Goal: Communication & Community: Answer question/provide support

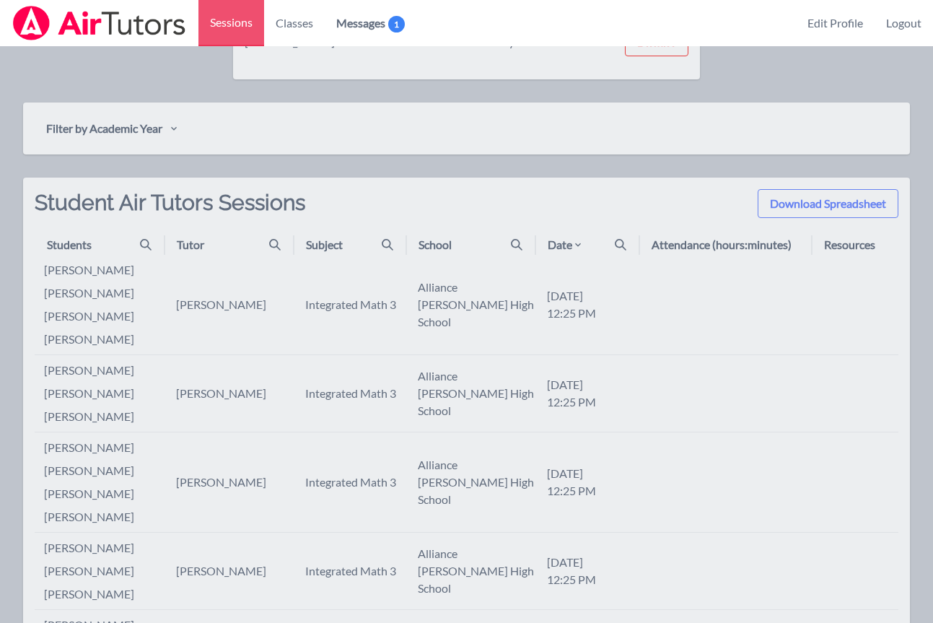
scroll to position [399, 0]
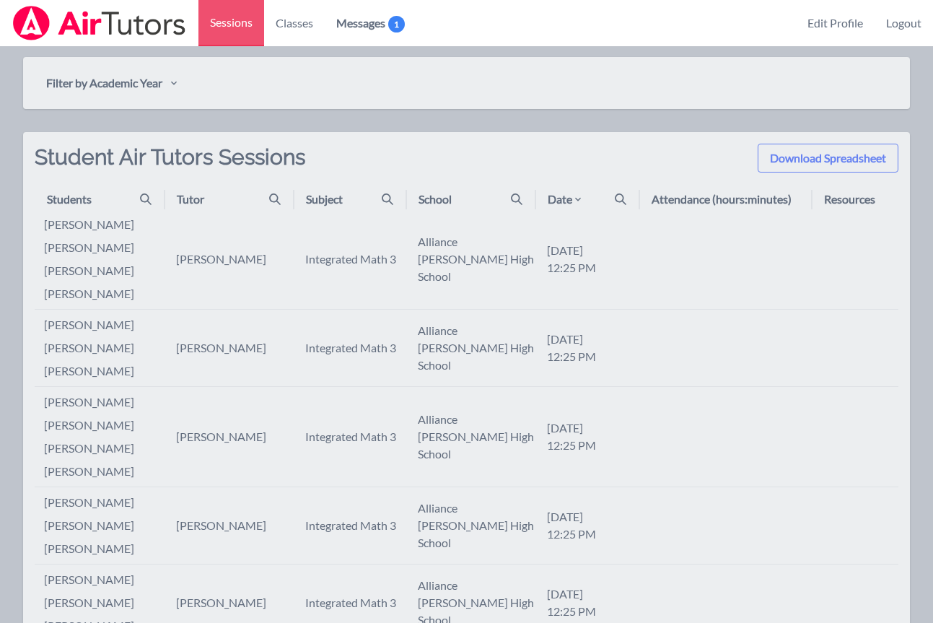
click at [569, 196] on div "Date" at bounding box center [565, 198] width 36 height 17
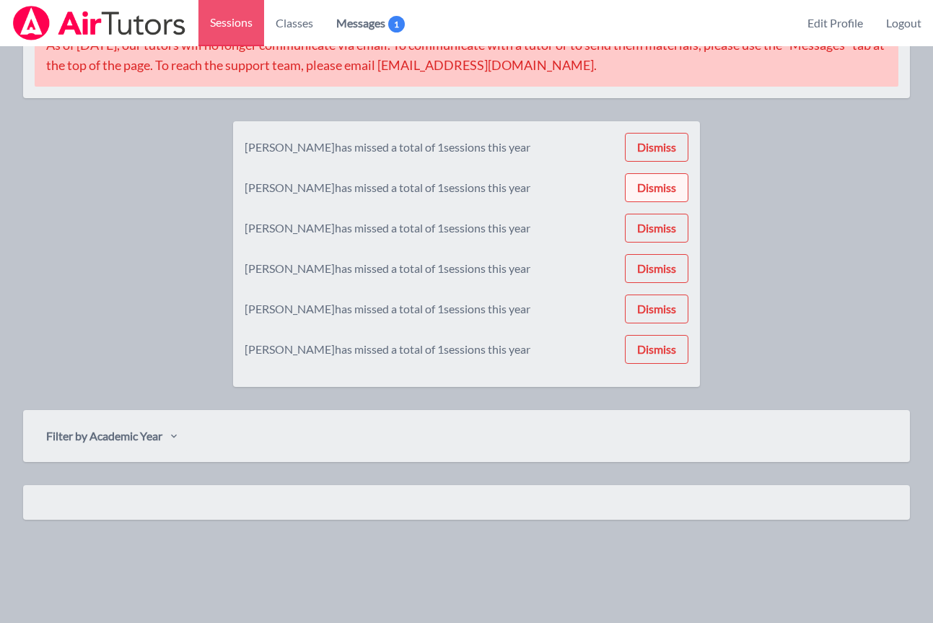
scroll to position [399, 0]
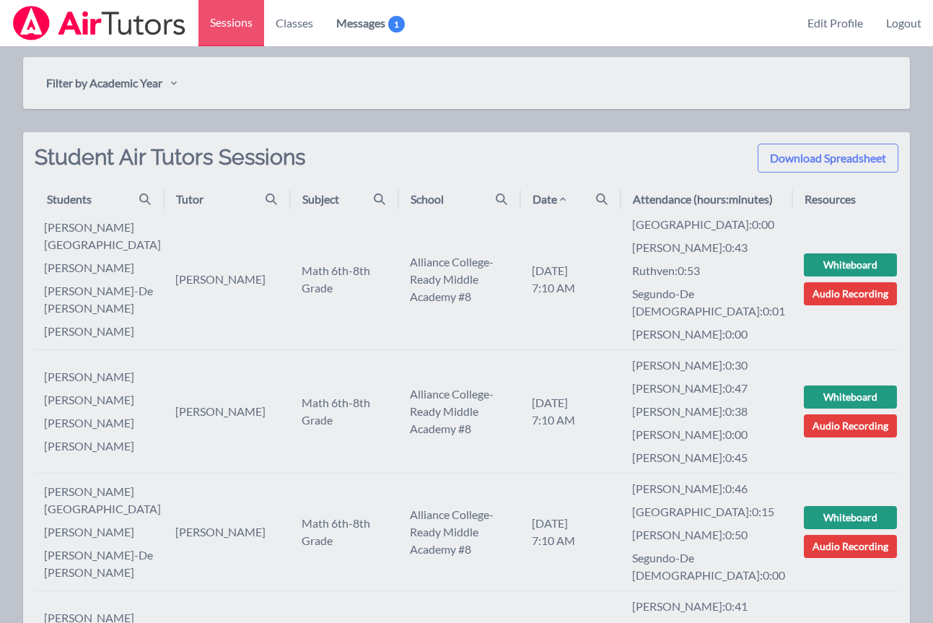
click at [734, 212] on td "madrid : 0:00 [PERSON_NAME] : 0:43 ruthven : 0:53 segundo-de [PERSON_NAME] : 0:…" at bounding box center [706, 279] width 172 height 141
click at [568, 198] on icon at bounding box center [563, 199] width 12 height 12
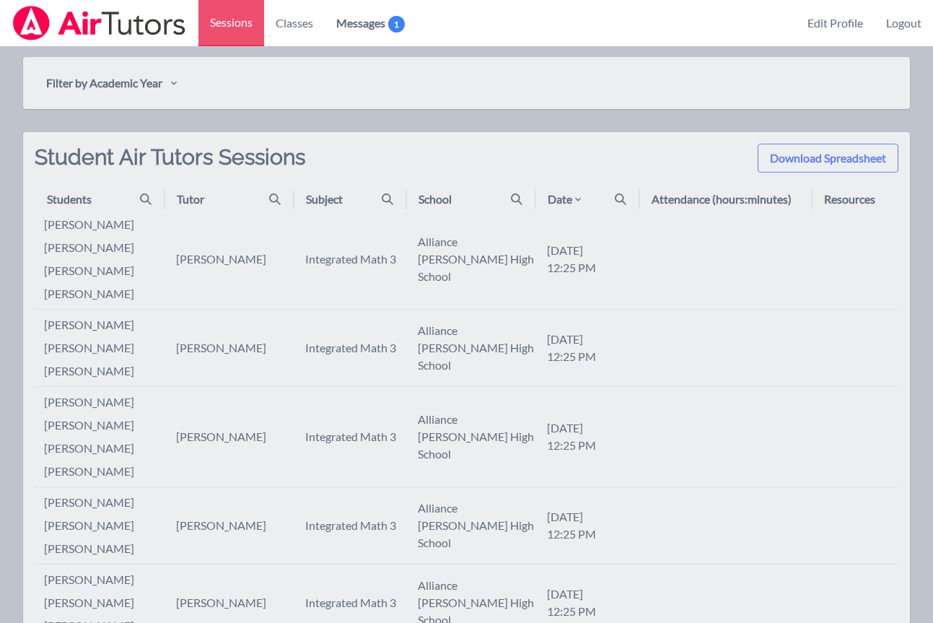
click at [623, 198] on icon at bounding box center [621, 199] width 12 height 12
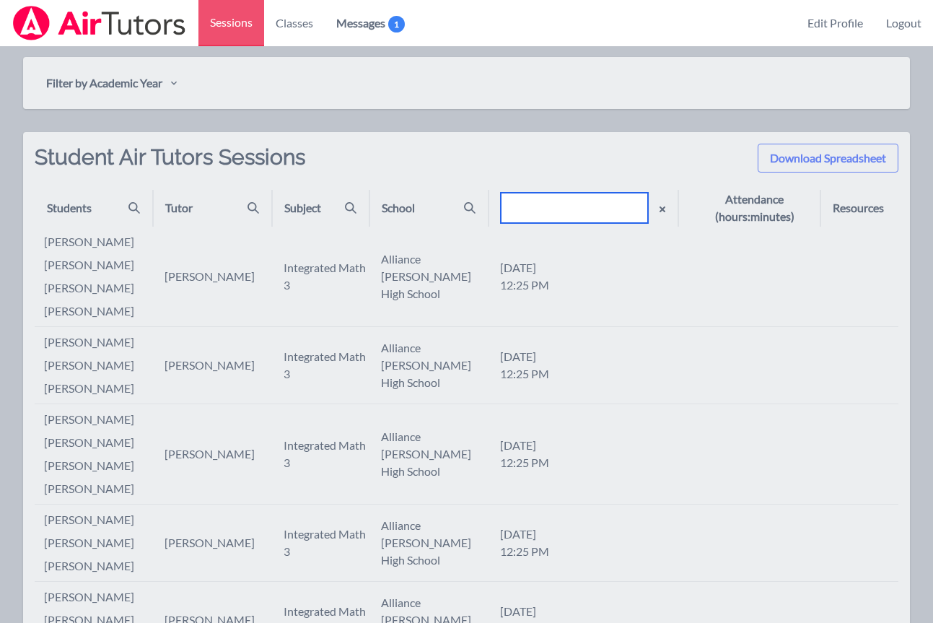
click at [611, 206] on input "text" at bounding box center [574, 208] width 147 height 30
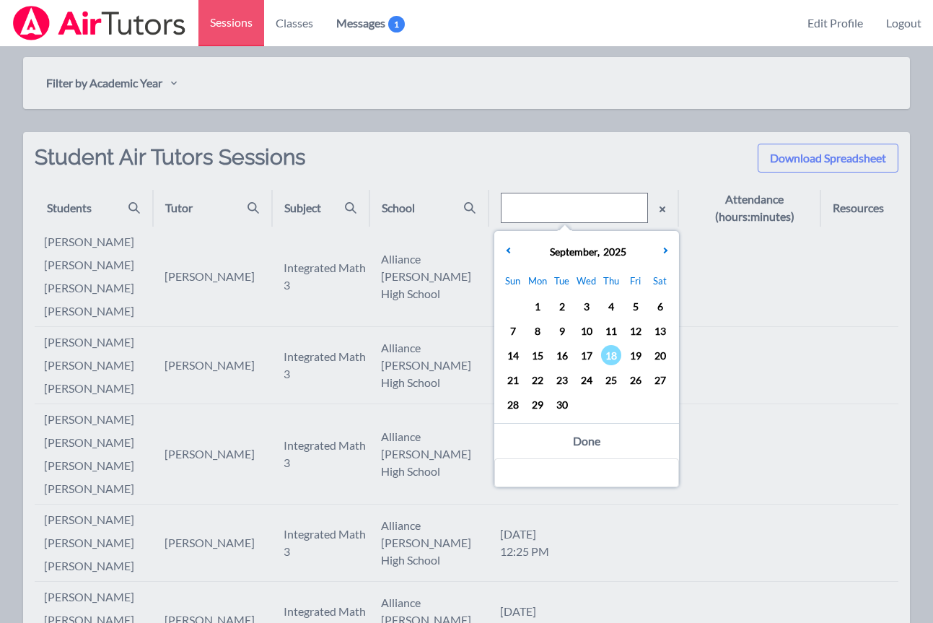
click at [584, 357] on span "17" at bounding box center [586, 355] width 20 height 20
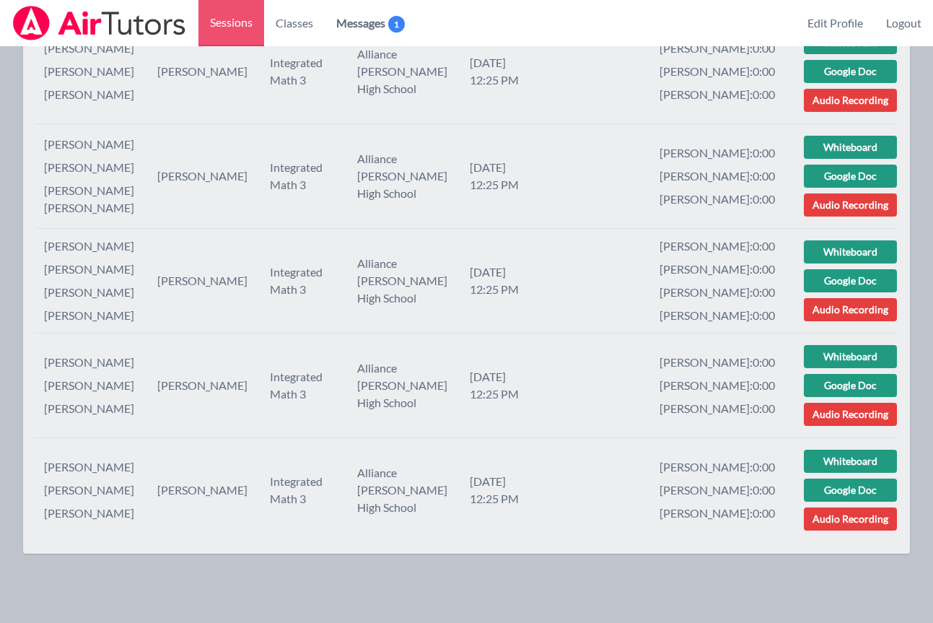
scroll to position [1456, 0]
click at [835, 410] on link "Audio Recording" at bounding box center [850, 414] width 93 height 23
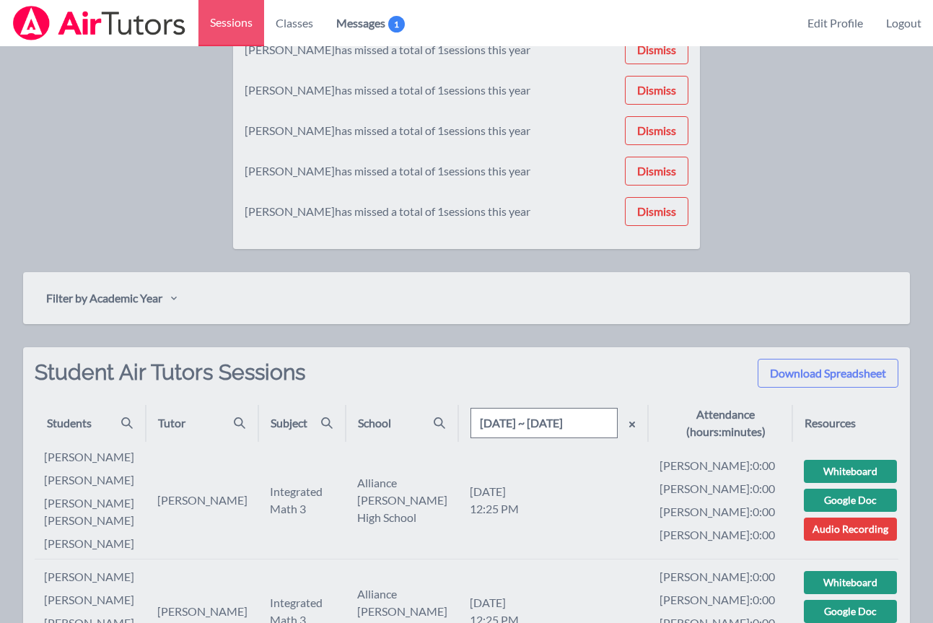
scroll to position [294, 0]
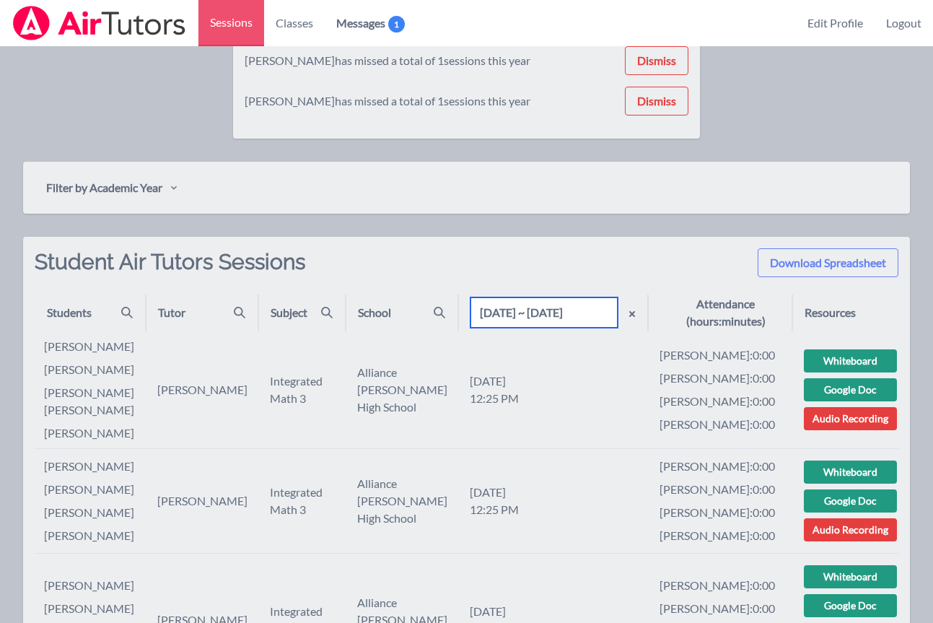
click at [589, 310] on input "[DATE] ~ [DATE]" at bounding box center [543, 312] width 147 height 30
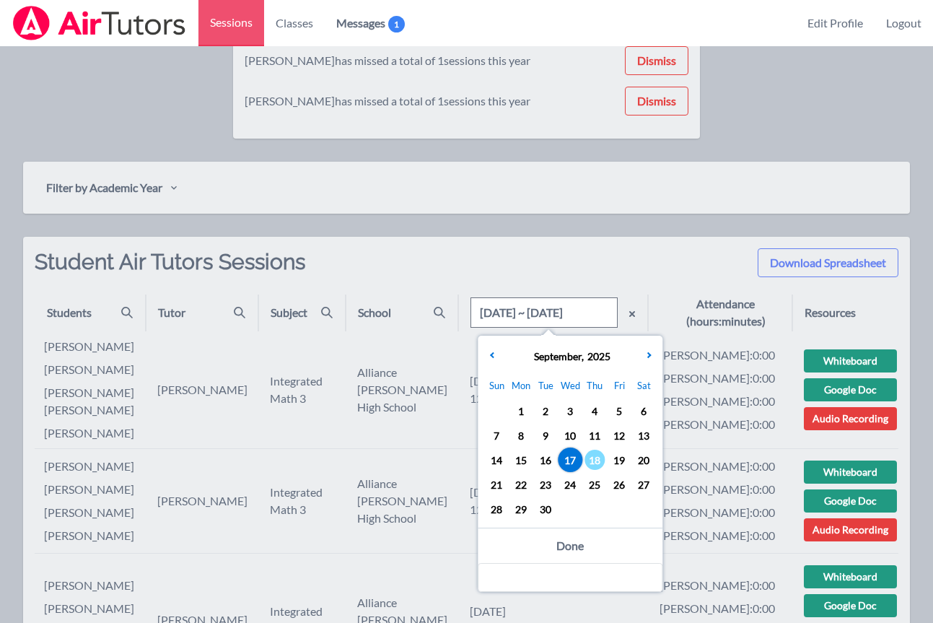
click at [568, 465] on span "17" at bounding box center [570, 459] width 20 height 20
click at [567, 462] on span "17" at bounding box center [570, 459] width 20 height 20
type input "[DATE] ~ [DATE]"
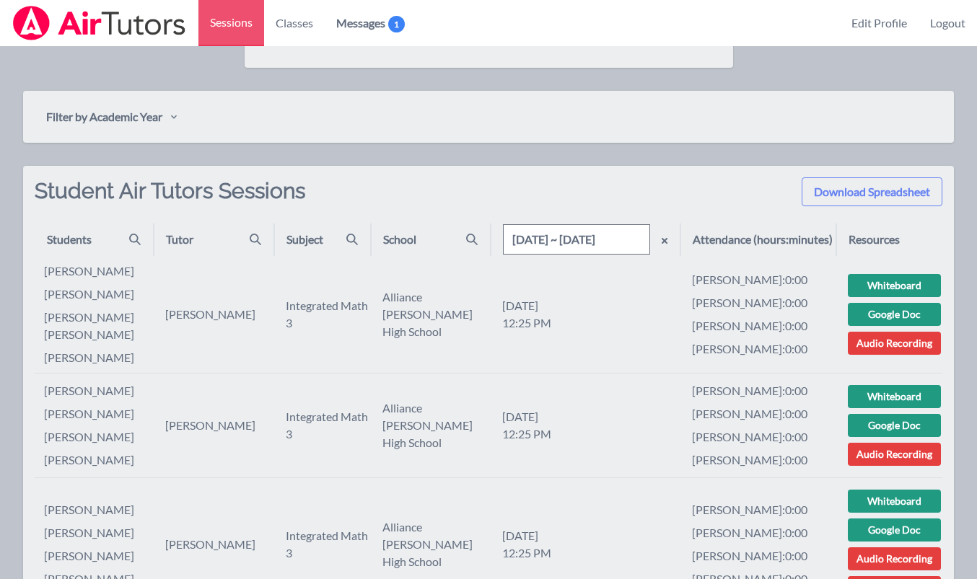
scroll to position [0, 0]
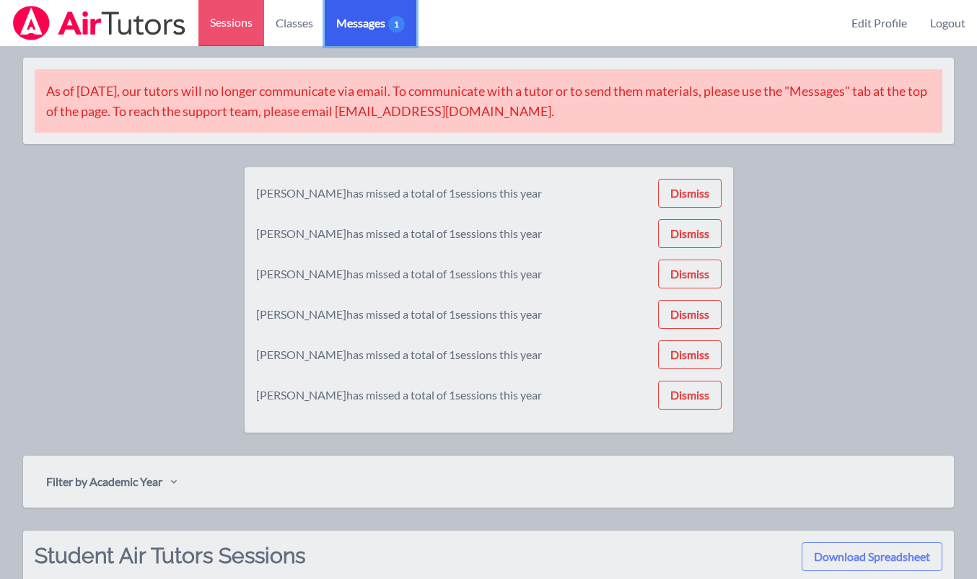
click at [367, 23] on span "Messages 1" at bounding box center [370, 22] width 69 height 17
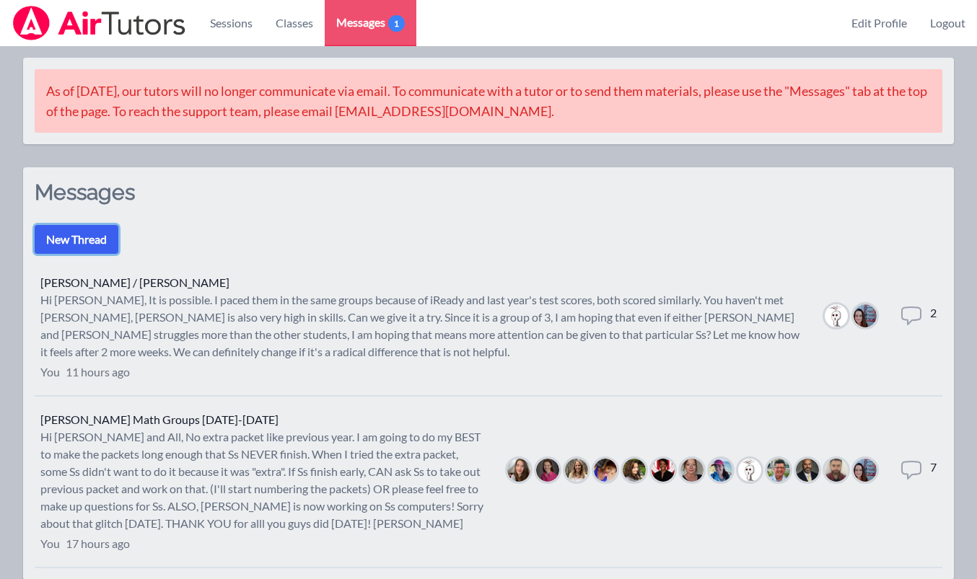
click at [84, 237] on button "New Thread" at bounding box center [77, 239] width 84 height 29
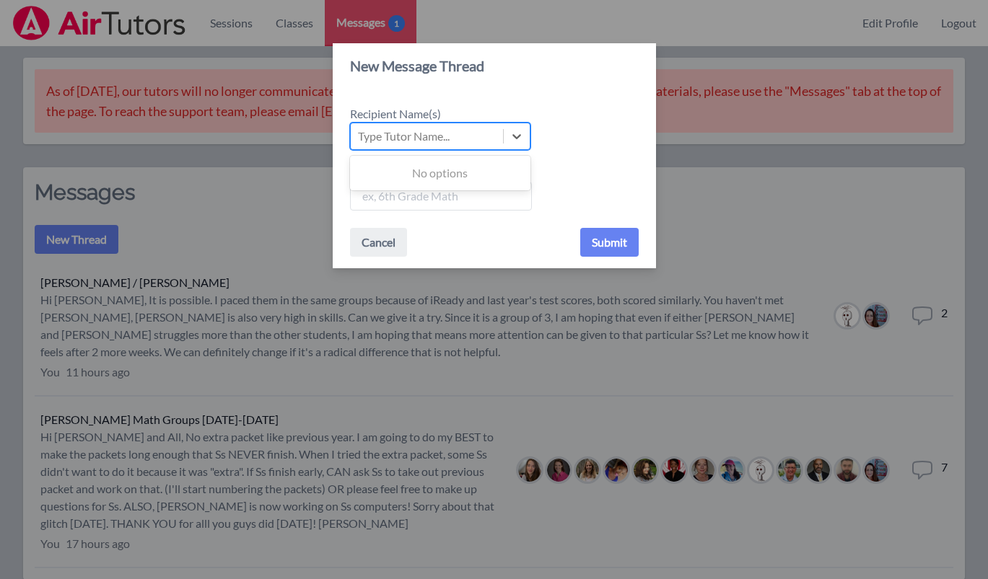
click at [416, 136] on div "Type Tutor Name..." at bounding box center [404, 136] width 92 height 17
click at [359, 136] on input "Recipient Name(s) Use Up and Down to choose options, press Enter to select the …" at bounding box center [358, 136] width 1 height 17
type input "Johnicia"
click at [409, 172] on div "[PERSON_NAME]" at bounding box center [440, 173] width 180 height 29
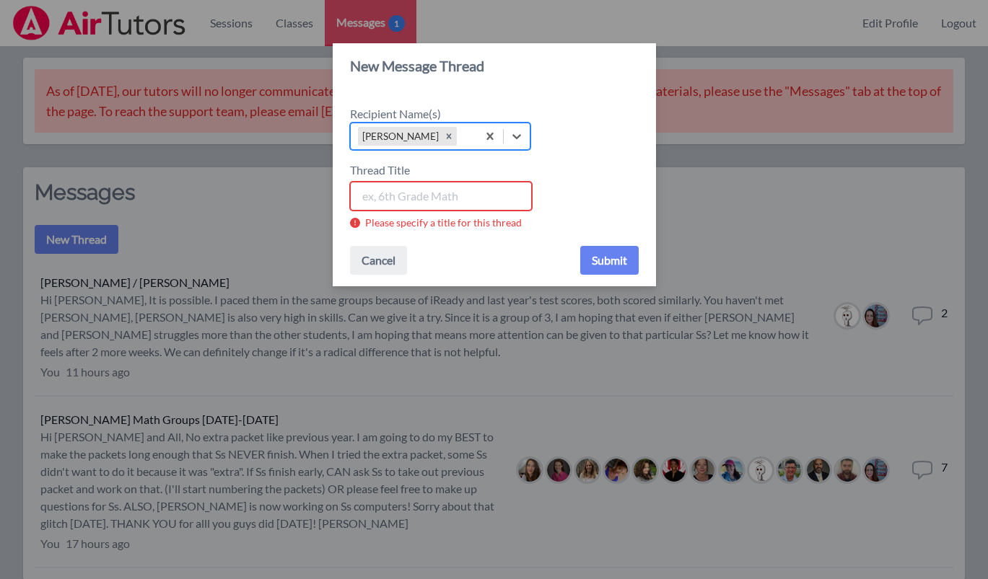
click at [397, 202] on input "Thread Title" at bounding box center [441, 196] width 182 height 29
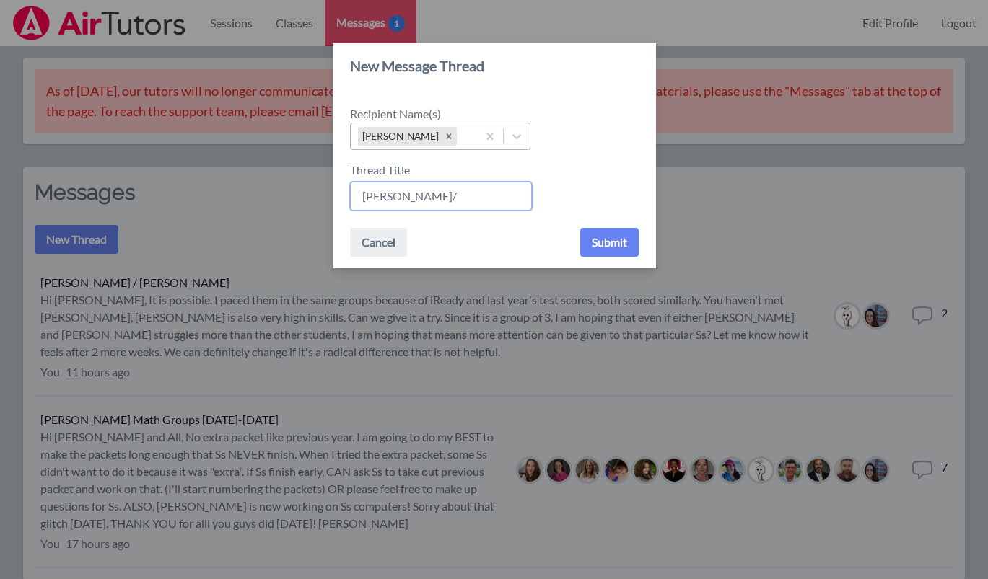
paste input "Johnicia"
type input "[PERSON_NAME]/Johnicia"
click at [617, 246] on button "Submit" at bounding box center [609, 242] width 58 height 29
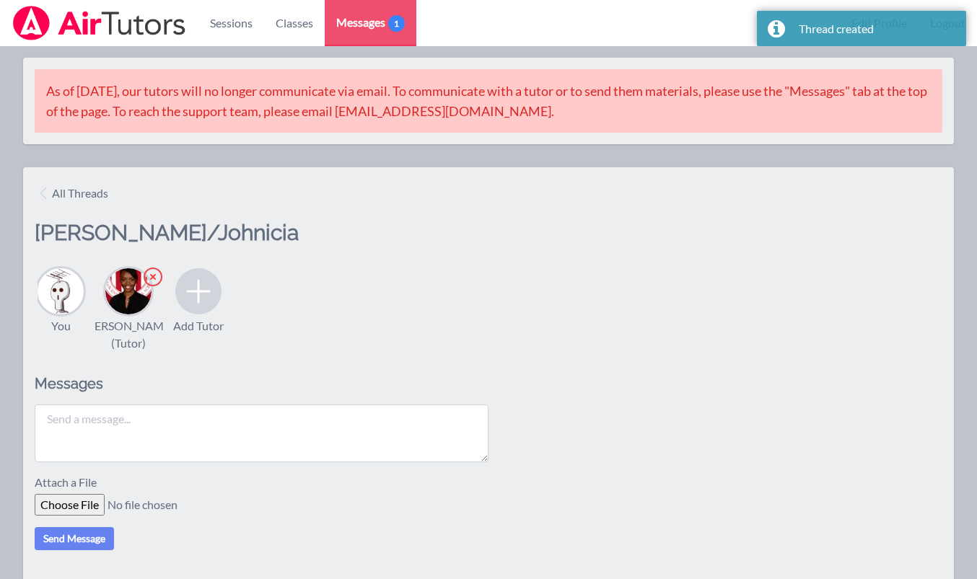
click at [285, 452] on textarea at bounding box center [262, 434] width 454 height 58
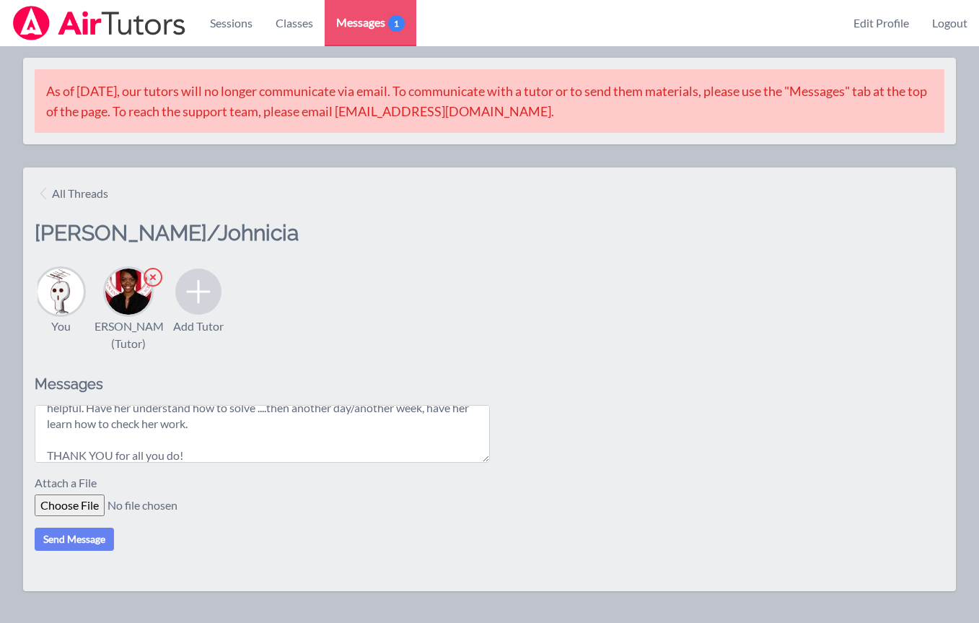
scroll to position [107, 0]
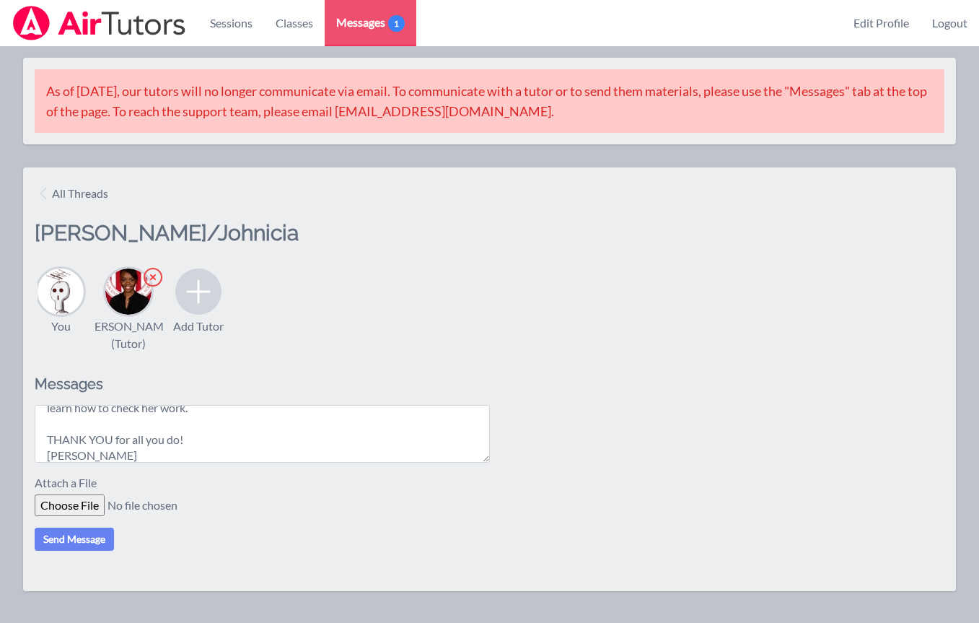
click at [236, 434] on textarea "Hi [PERSON_NAME], Thank you for working with [PERSON_NAME] [DATE]. I LOVED when…" at bounding box center [262, 434] width 455 height 58
drag, startPoint x: 120, startPoint y: 467, endPoint x: 38, endPoint y: 433, distance: 88.9
click at [38, 433] on textarea "Hi [PERSON_NAME], Thank you for working with [PERSON_NAME] [DATE]. I LOVED when…" at bounding box center [262, 434] width 455 height 58
type textarea "Hi [PERSON_NAME], Thank you for working with [PERSON_NAME] [DATE]. I LOVED when…"
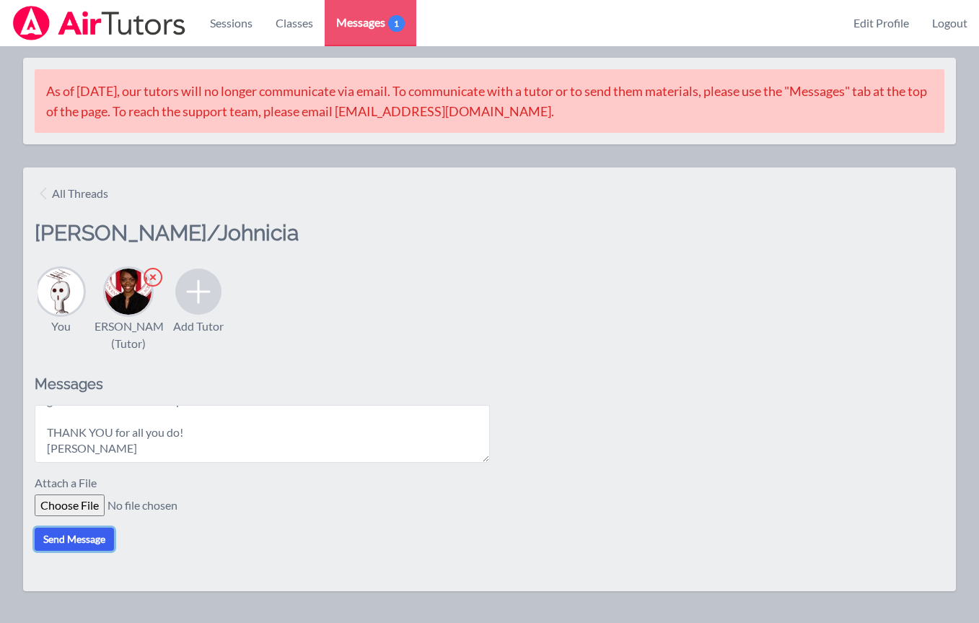
click at [81, 550] on button "Send Message" at bounding box center [74, 538] width 79 height 23
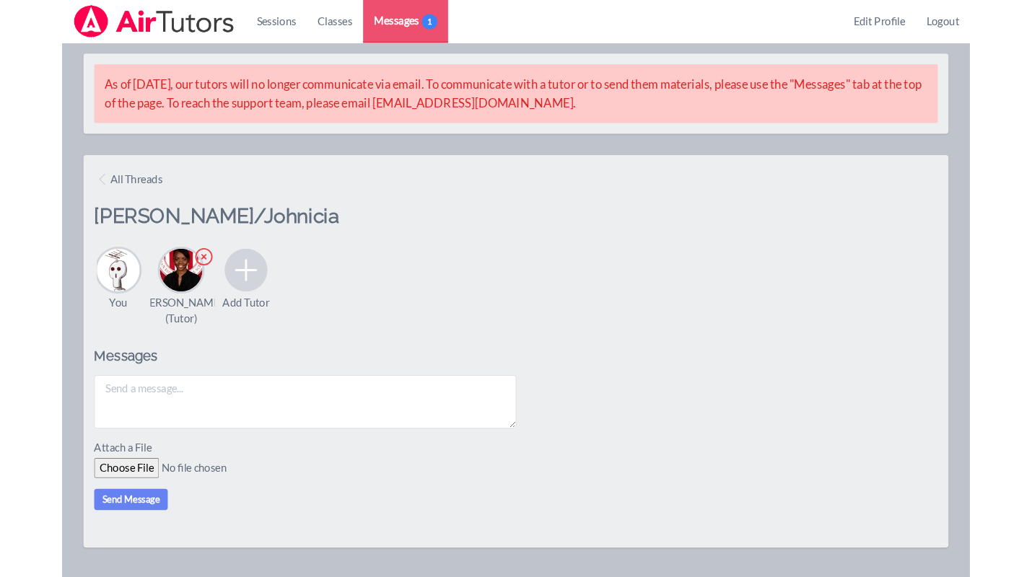
scroll to position [0, 0]
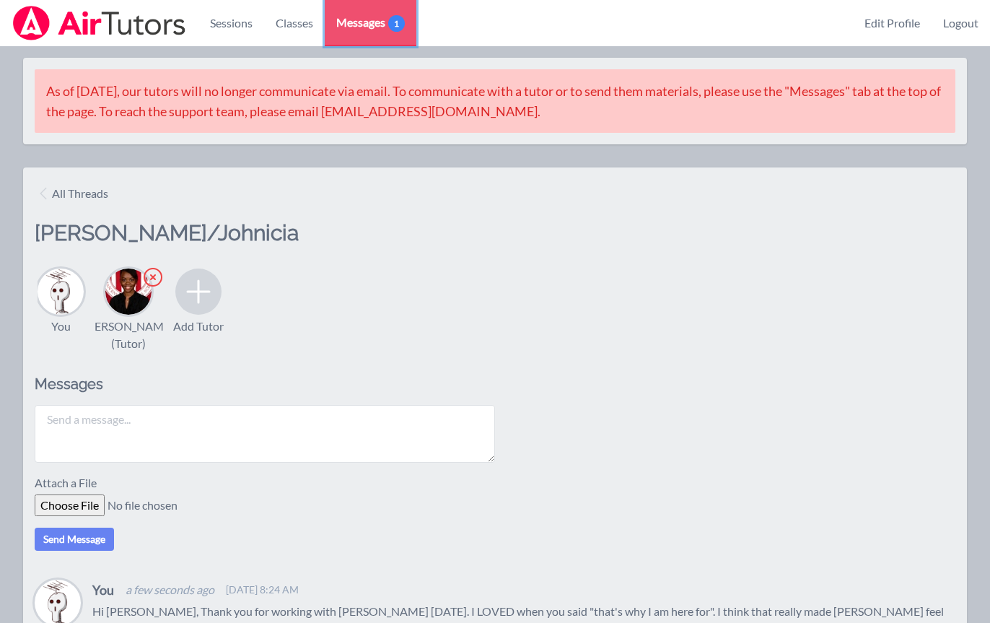
click at [397, 21] on span "1" at bounding box center [396, 23] width 17 height 17
